Goal: Find specific page/section: Find specific page/section

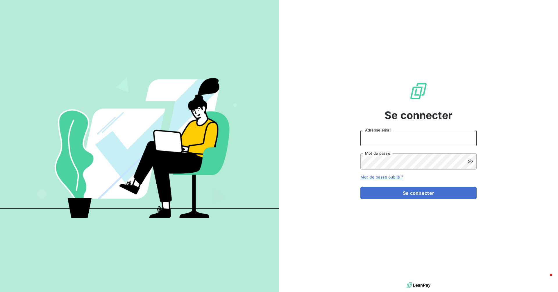
click at [387, 139] on input "Adresse email" at bounding box center [418, 138] width 116 height 16
type input "[EMAIL_ADDRESS][DOMAIN_NAME]"
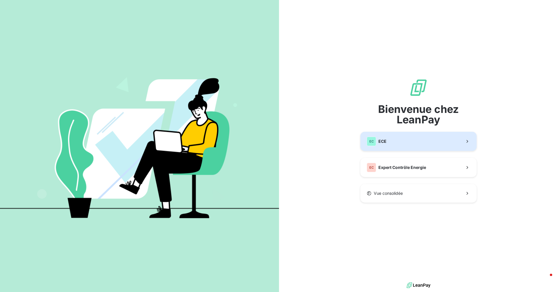
click at [388, 144] on button "EC ECE" at bounding box center [418, 141] width 116 height 19
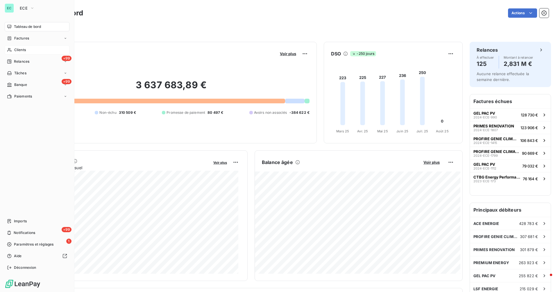
click at [24, 50] on span "Clients" at bounding box center [20, 49] width 12 height 5
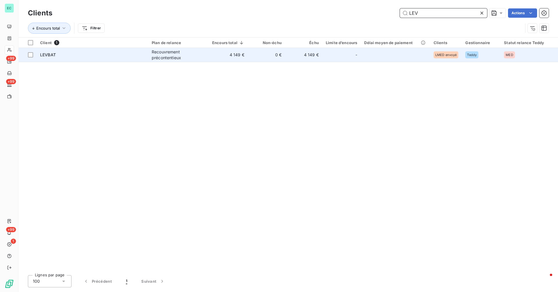
type input "LEV"
click at [292, 56] on td "4 149 €" at bounding box center [303, 55] width 37 height 14
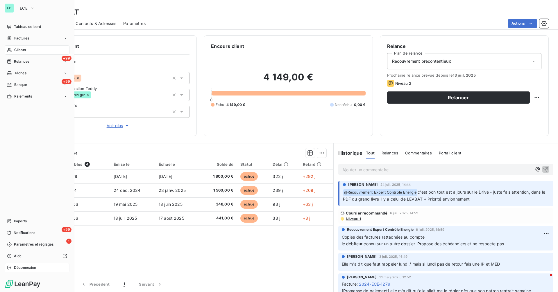
click at [36, 267] on span "Déconnexion" at bounding box center [25, 267] width 22 height 5
